Goal: Transaction & Acquisition: Purchase product/service

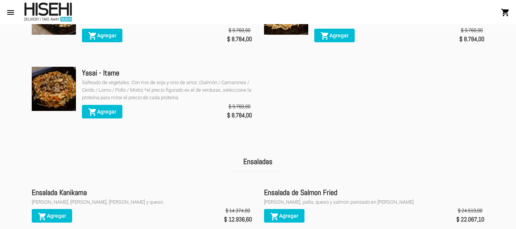
scroll to position [991, 0]
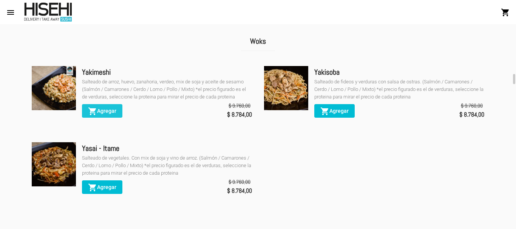
click at [113, 114] on span "shopping_cart Agregar" at bounding box center [102, 111] width 28 height 6
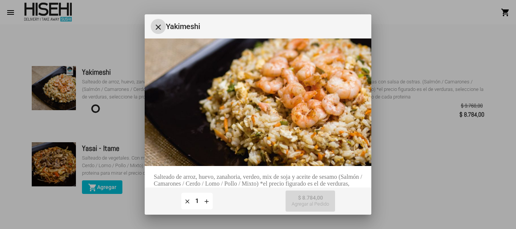
scroll to position [87, 0]
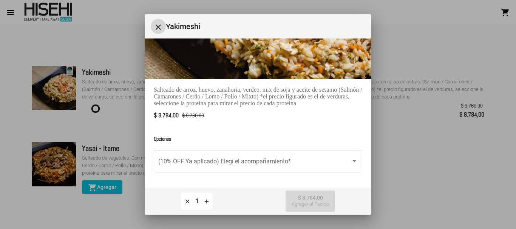
click at [203, 203] on mat-icon "add" at bounding box center [206, 201] width 7 height 7
click at [204, 202] on mat-icon "add" at bounding box center [206, 201] width 7 height 7
type input "4"
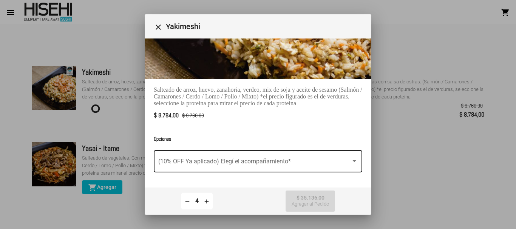
click at [323, 162] on span at bounding box center [254, 163] width 193 height 7
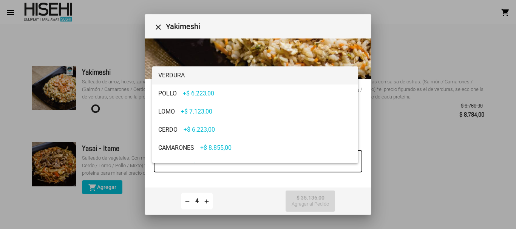
click at [263, 76] on span "VERDURA" at bounding box center [255, 76] width 194 height 18
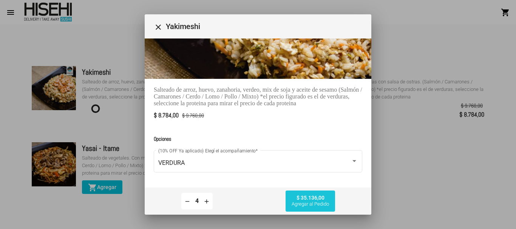
click at [324, 200] on button "$ 35.136,00 Agregar al Pedido" at bounding box center [311, 201] width 50 height 21
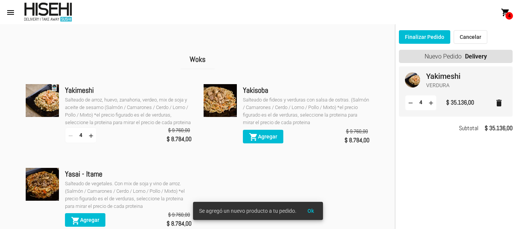
click at [430, 40] on button "Finalizar Pedido" at bounding box center [424, 37] width 51 height 14
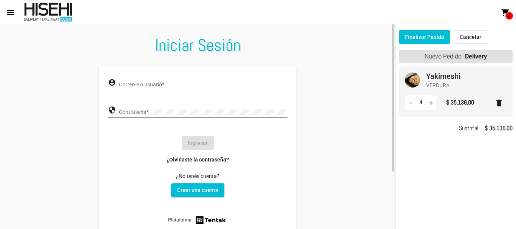
type input "[EMAIL_ADDRESS][DOMAIN_NAME]"
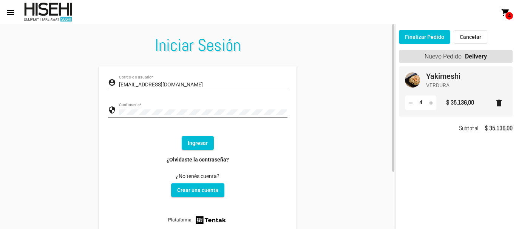
drag, startPoint x: 194, startPoint y: 144, endPoint x: 218, endPoint y: 141, distance: 25.1
click at [197, 141] on button "Ingresar" at bounding box center [198, 143] width 32 height 14
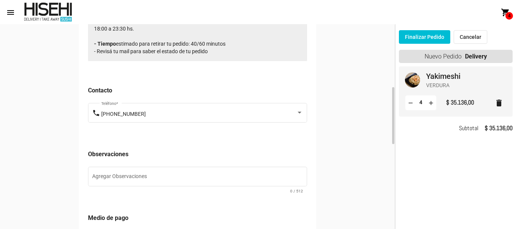
scroll to position [378, 0]
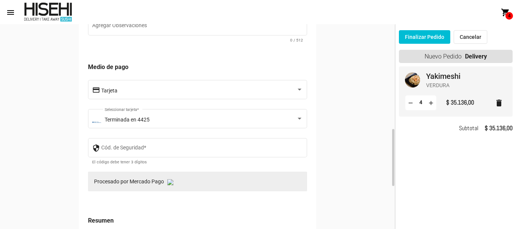
click at [247, 145] on div "Cód. de Seguridad *" at bounding box center [202, 147] width 202 height 21
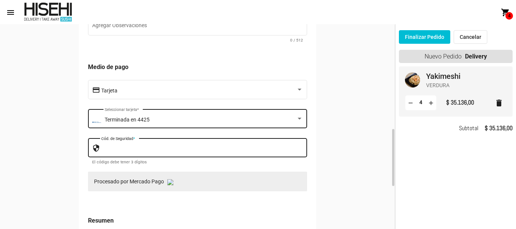
click at [250, 123] on div "Terminada en 4425" at bounding box center [201, 120] width 192 height 6
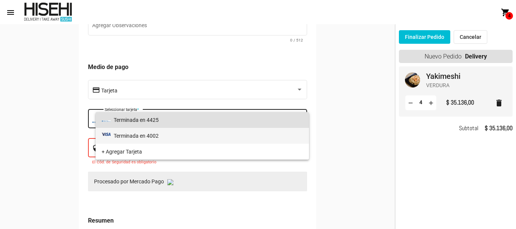
click at [250, 131] on span "Terminada en 4002" at bounding box center [203, 136] width 202 height 16
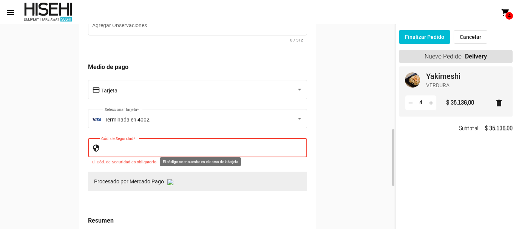
click at [246, 147] on input "Cód. de Seguridad *" at bounding box center [202, 149] width 202 height 6
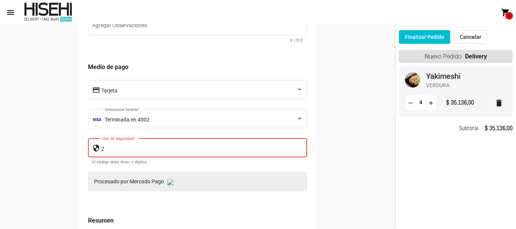
type input "2"
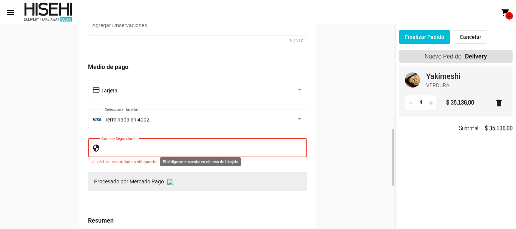
paste input "203"
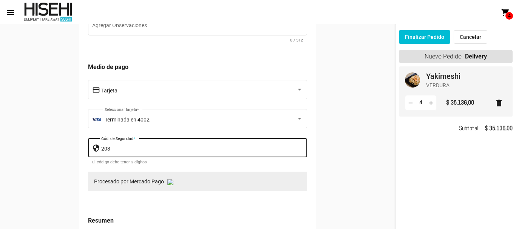
scroll to position [529, 0]
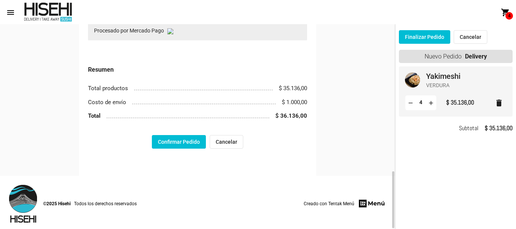
type input "203"
click at [198, 142] on button "Confirmar Pedido" at bounding box center [179, 142] width 54 height 14
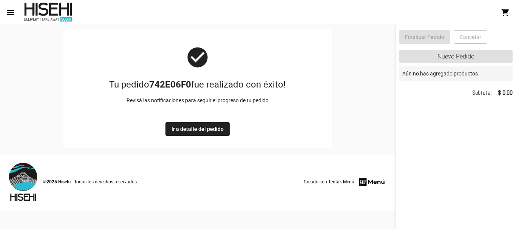
click at [201, 132] on button "Ir a detalle del pedido" at bounding box center [198, 129] width 64 height 14
